Goal: Book appointment/travel/reservation

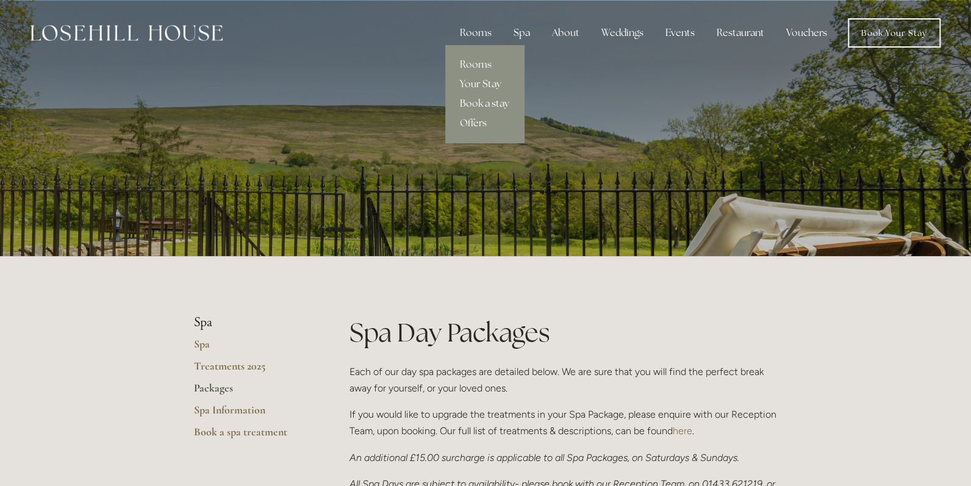
click at [478, 101] on link "Book a stay" at bounding box center [484, 104] width 79 height 20
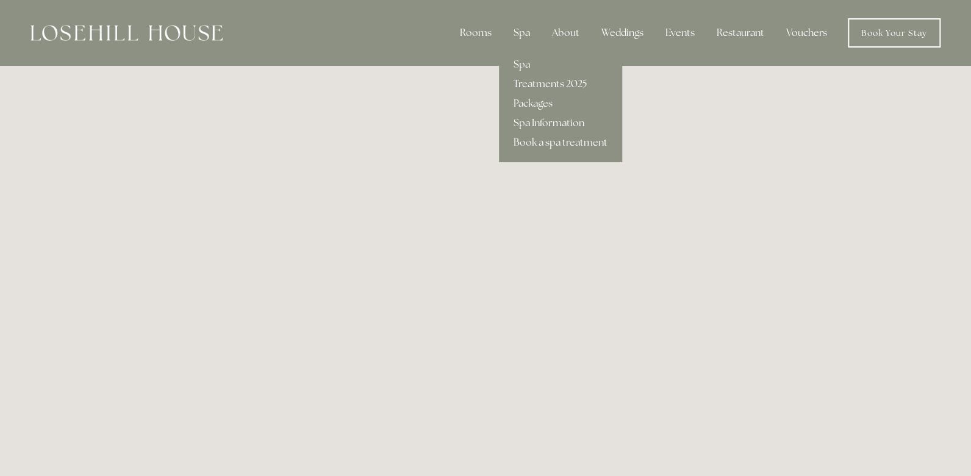
click at [537, 83] on link "Treatments 2025" at bounding box center [560, 84] width 123 height 20
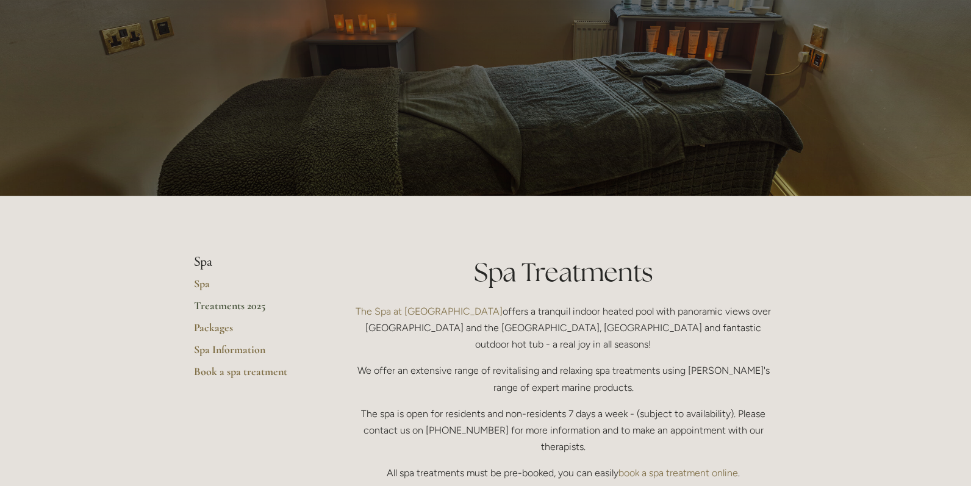
scroll to position [183, 0]
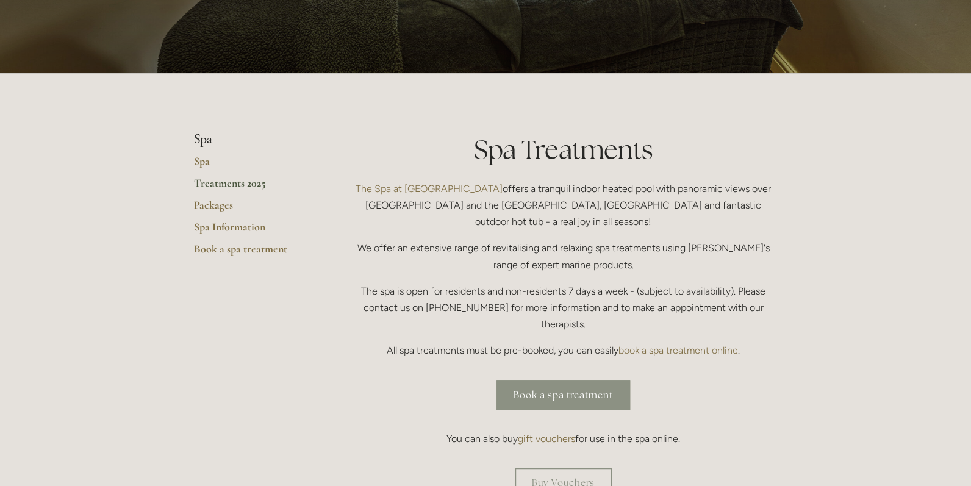
click at [575, 380] on link "Book a spa treatment" at bounding box center [564, 395] width 134 height 30
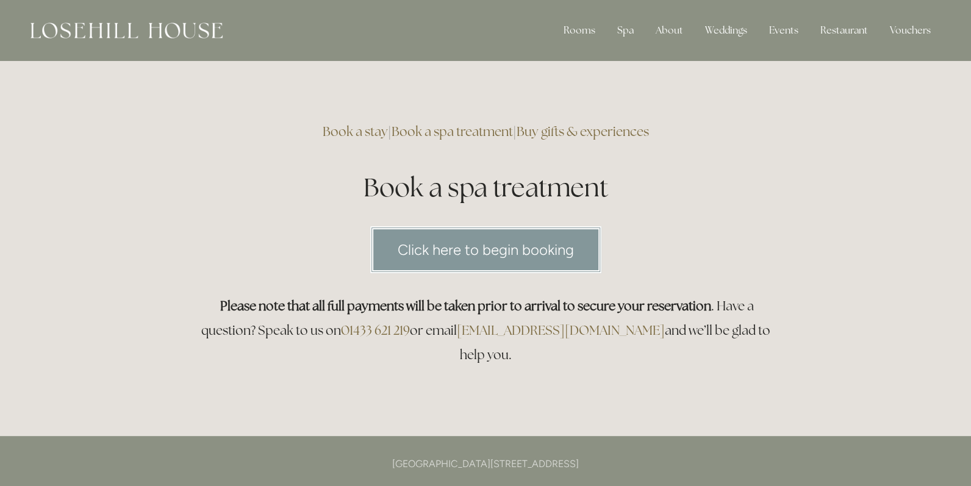
click at [504, 250] on link "Click here to begin booking" at bounding box center [485, 249] width 231 height 47
